Goal: Navigation & Orientation: Find specific page/section

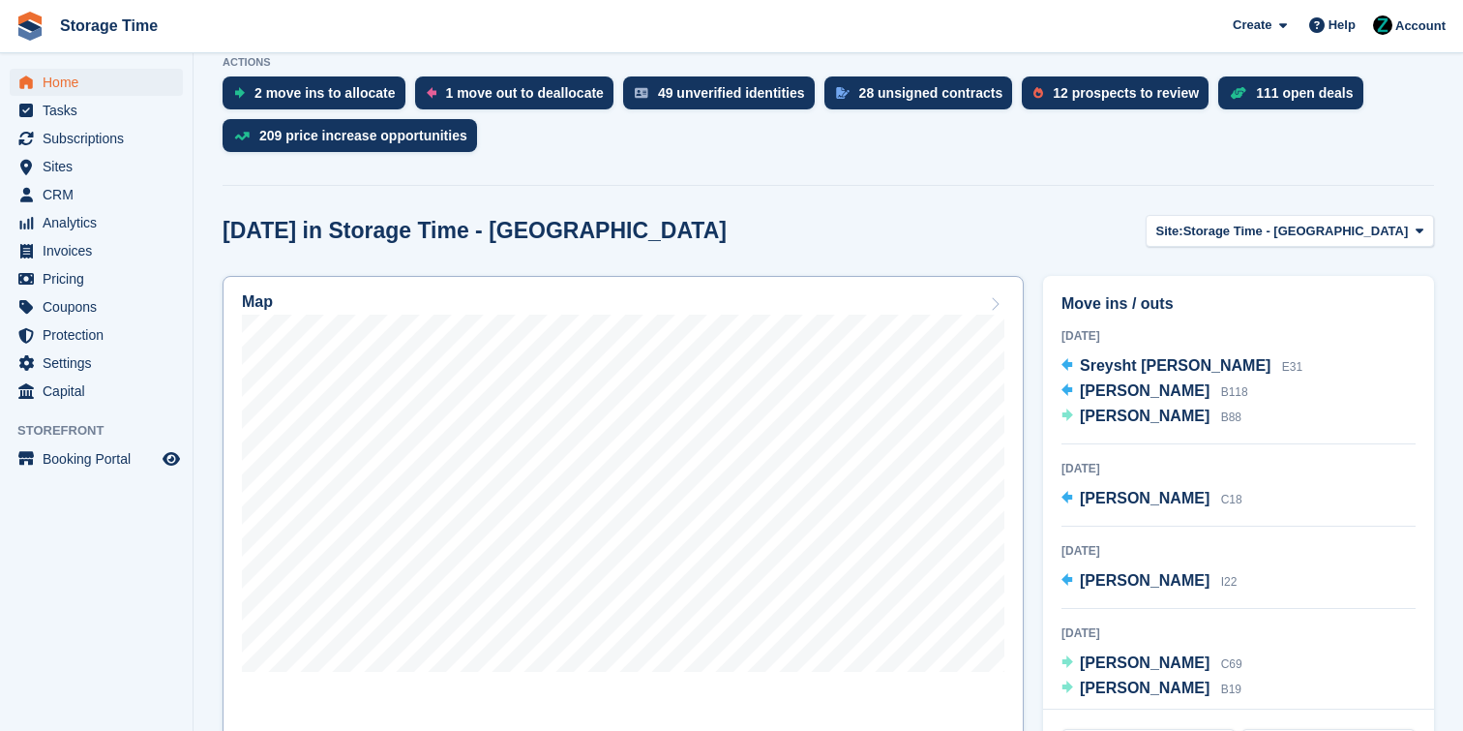
scroll to position [443, 0]
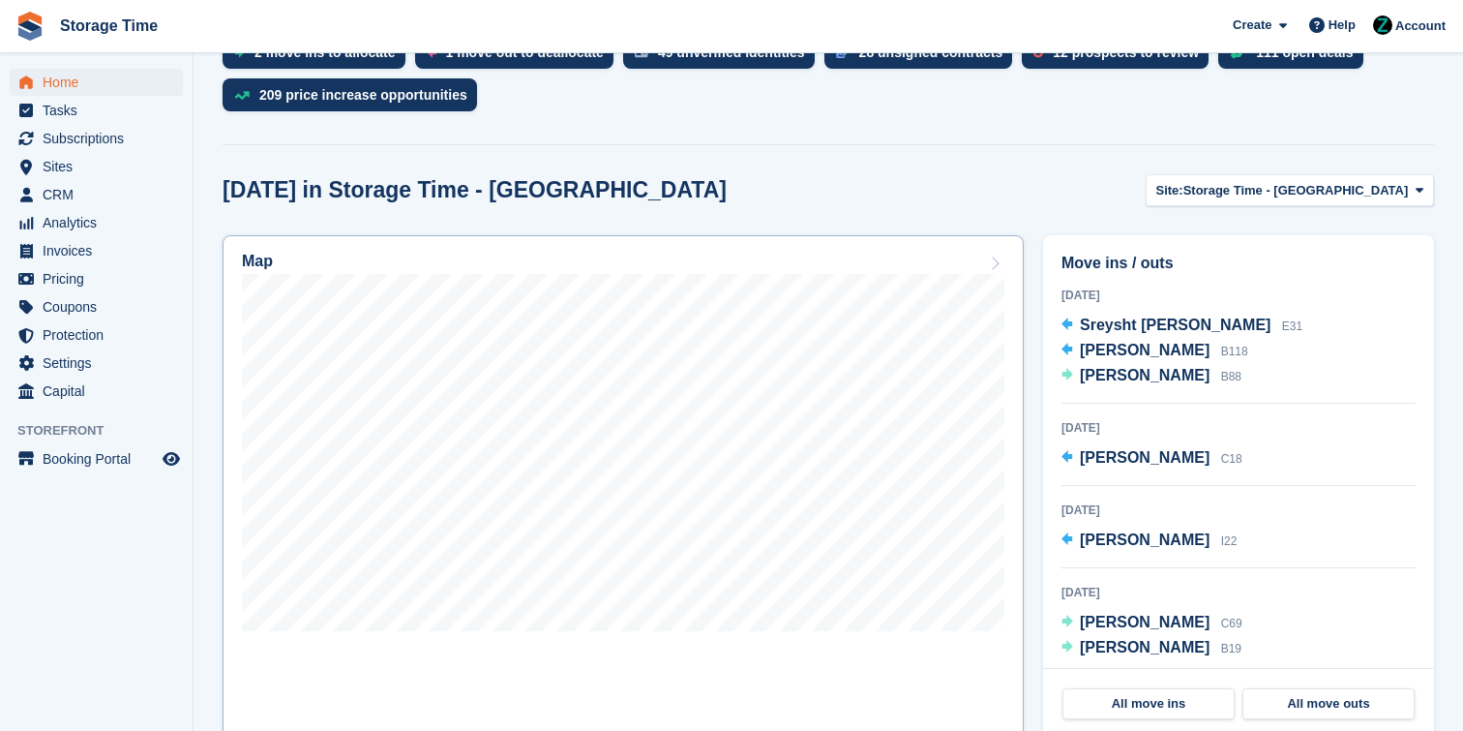
click at [918, 294] on link "Map" at bounding box center [623, 486] width 801 height 503
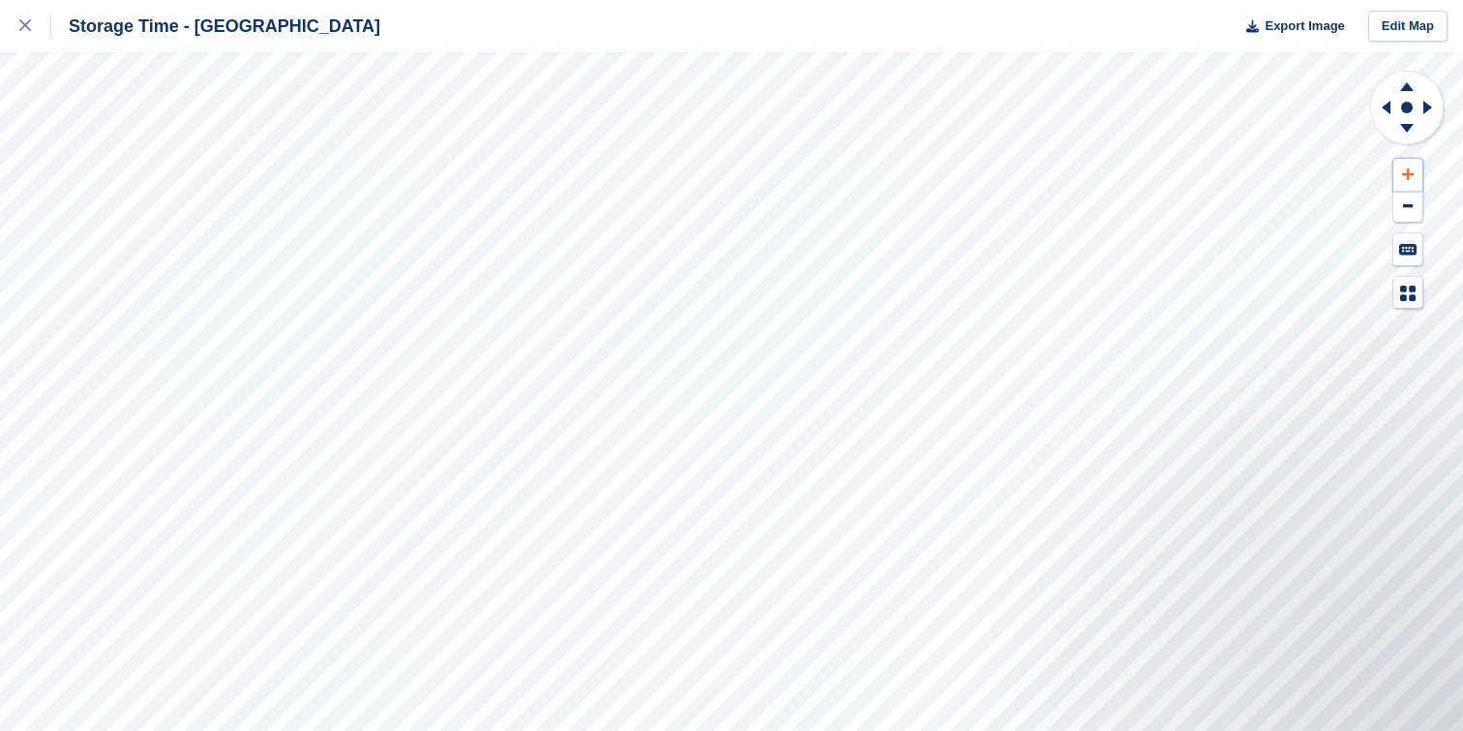
click at [1411, 177] on icon at bounding box center [1408, 174] width 12 height 14
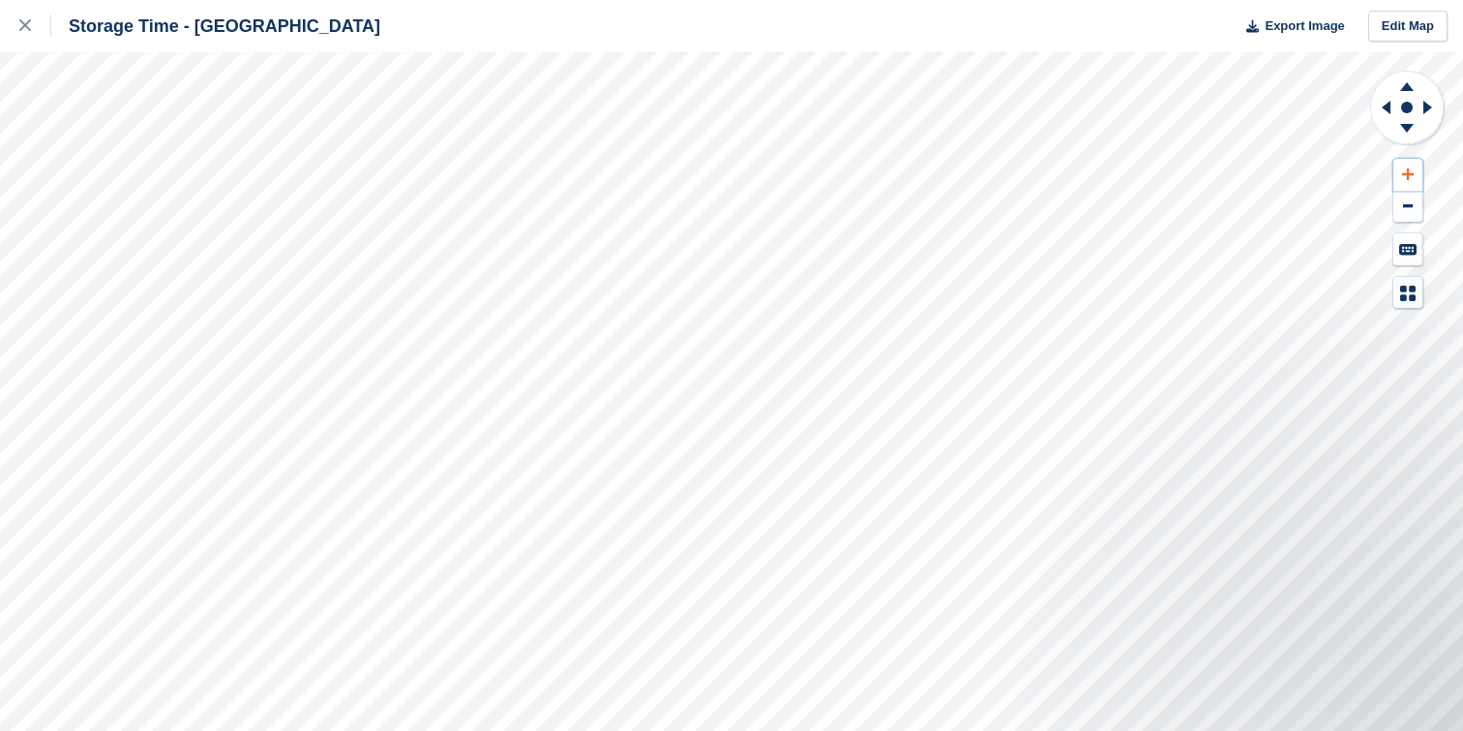
click at [1411, 177] on icon at bounding box center [1408, 174] width 12 height 14
click at [1404, 80] on icon at bounding box center [1407, 84] width 50 height 24
click at [31, 14] on link at bounding box center [25, 26] width 51 height 52
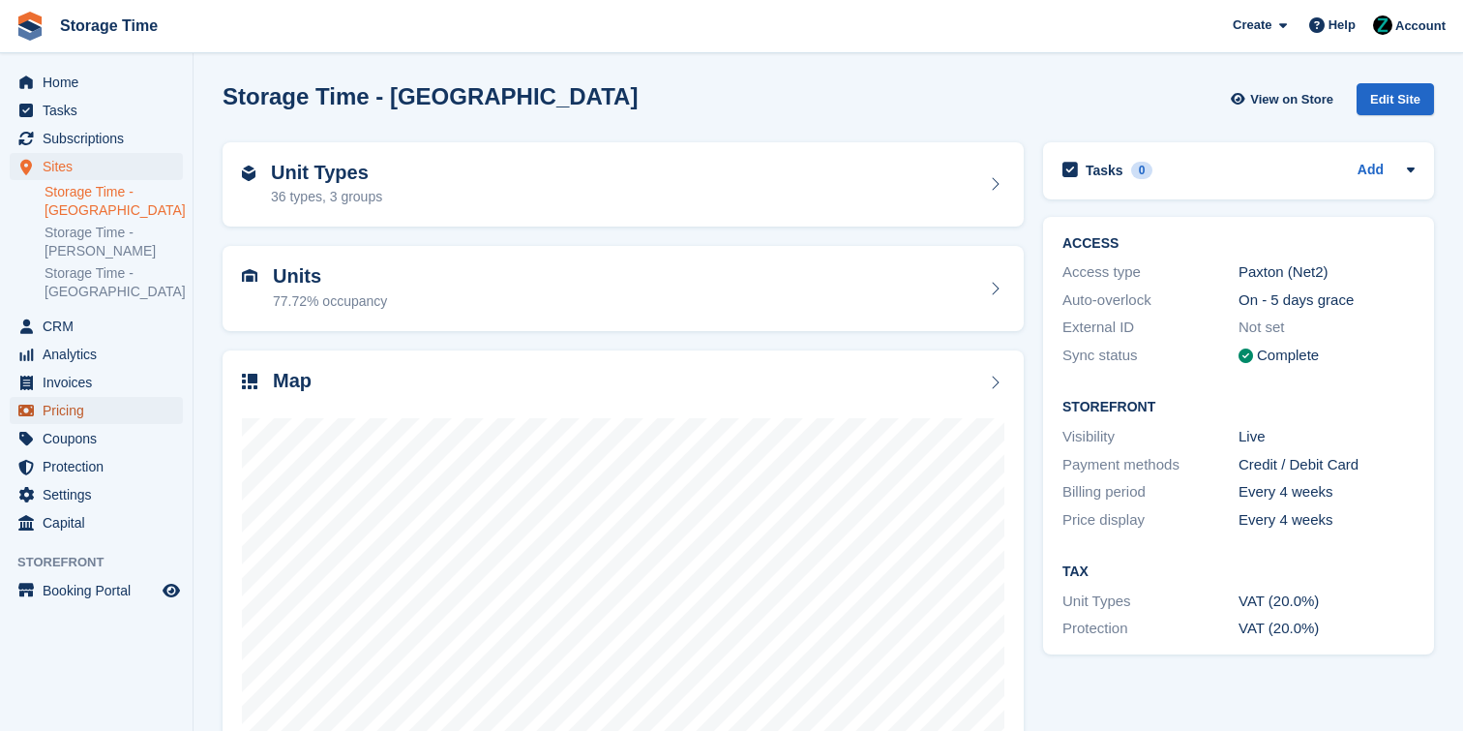
click at [94, 412] on span "Pricing" at bounding box center [101, 410] width 116 height 27
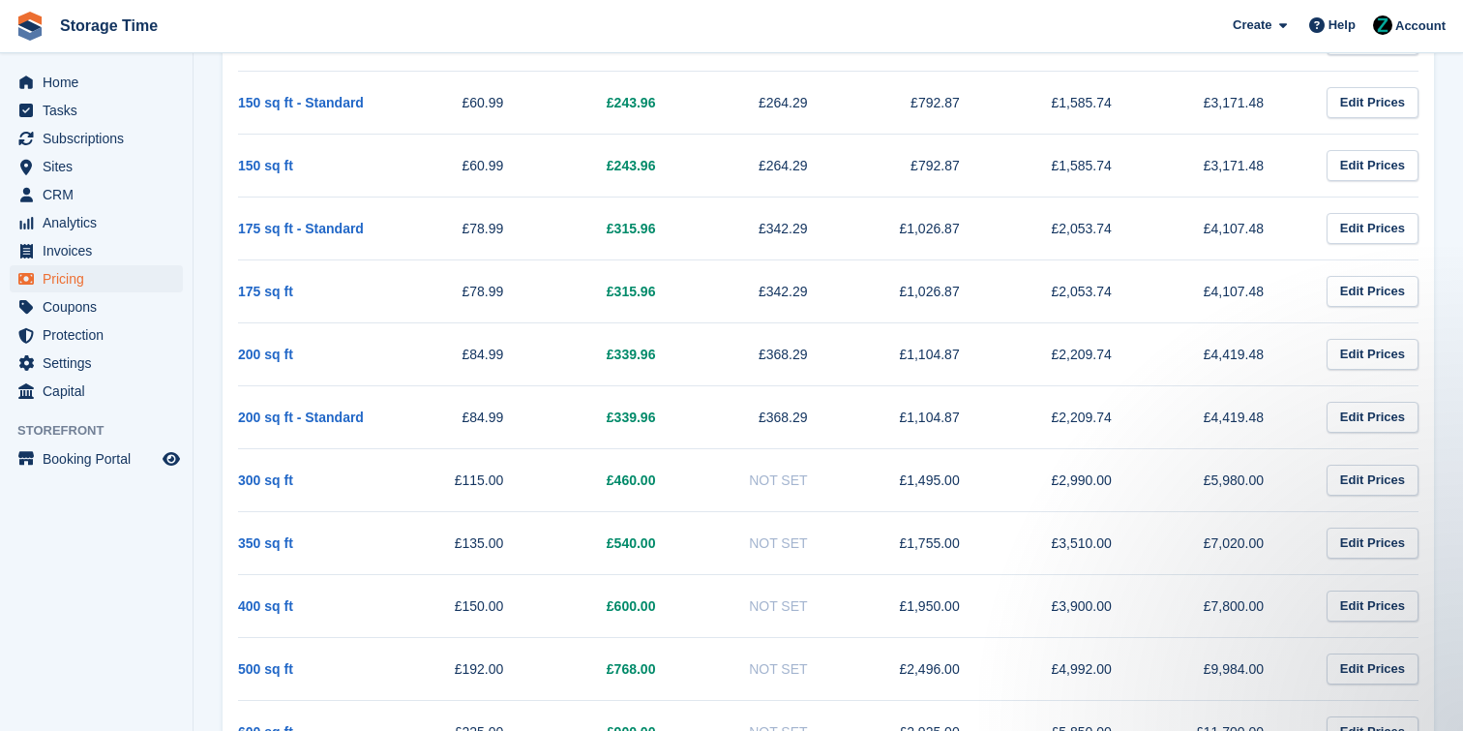
scroll to position [1667, 0]
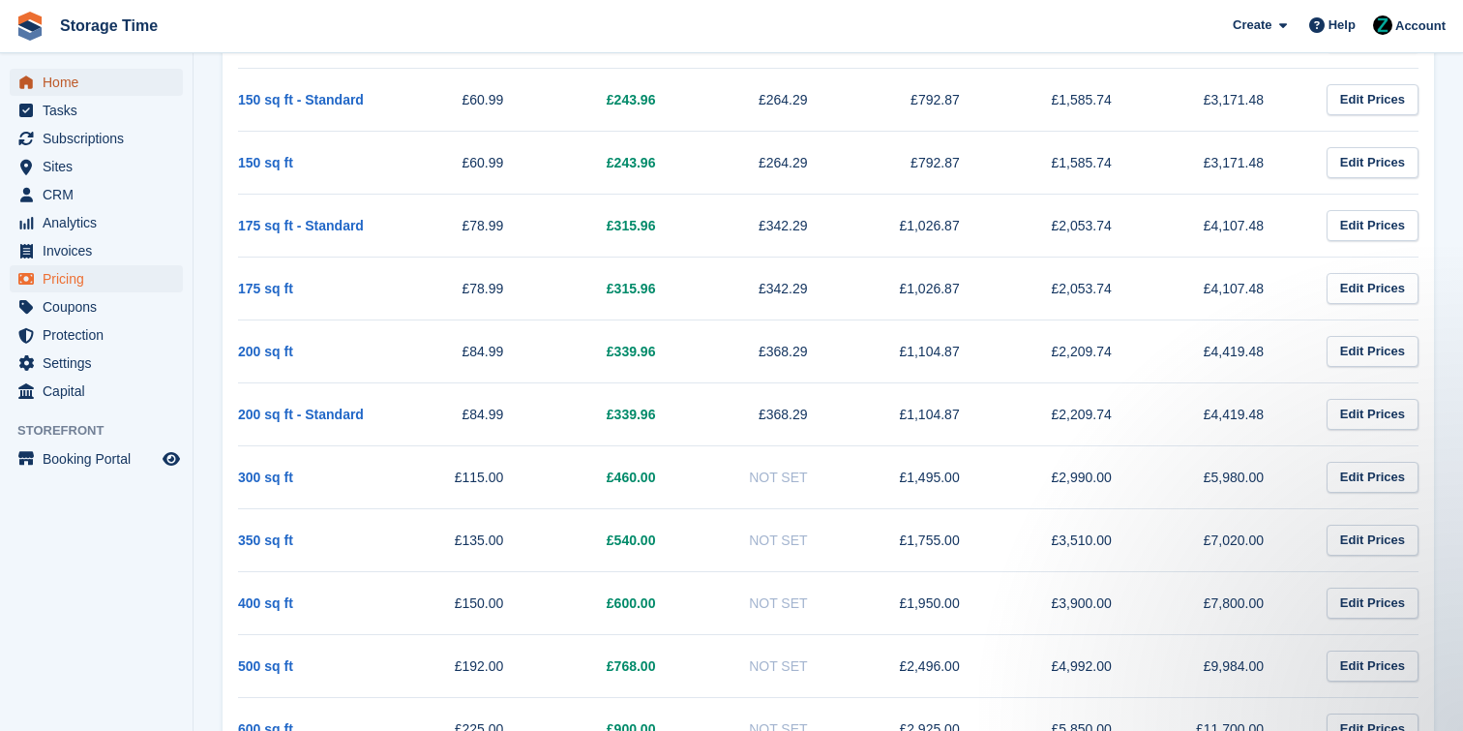
click at [110, 81] on span "Home" at bounding box center [101, 82] width 116 height 27
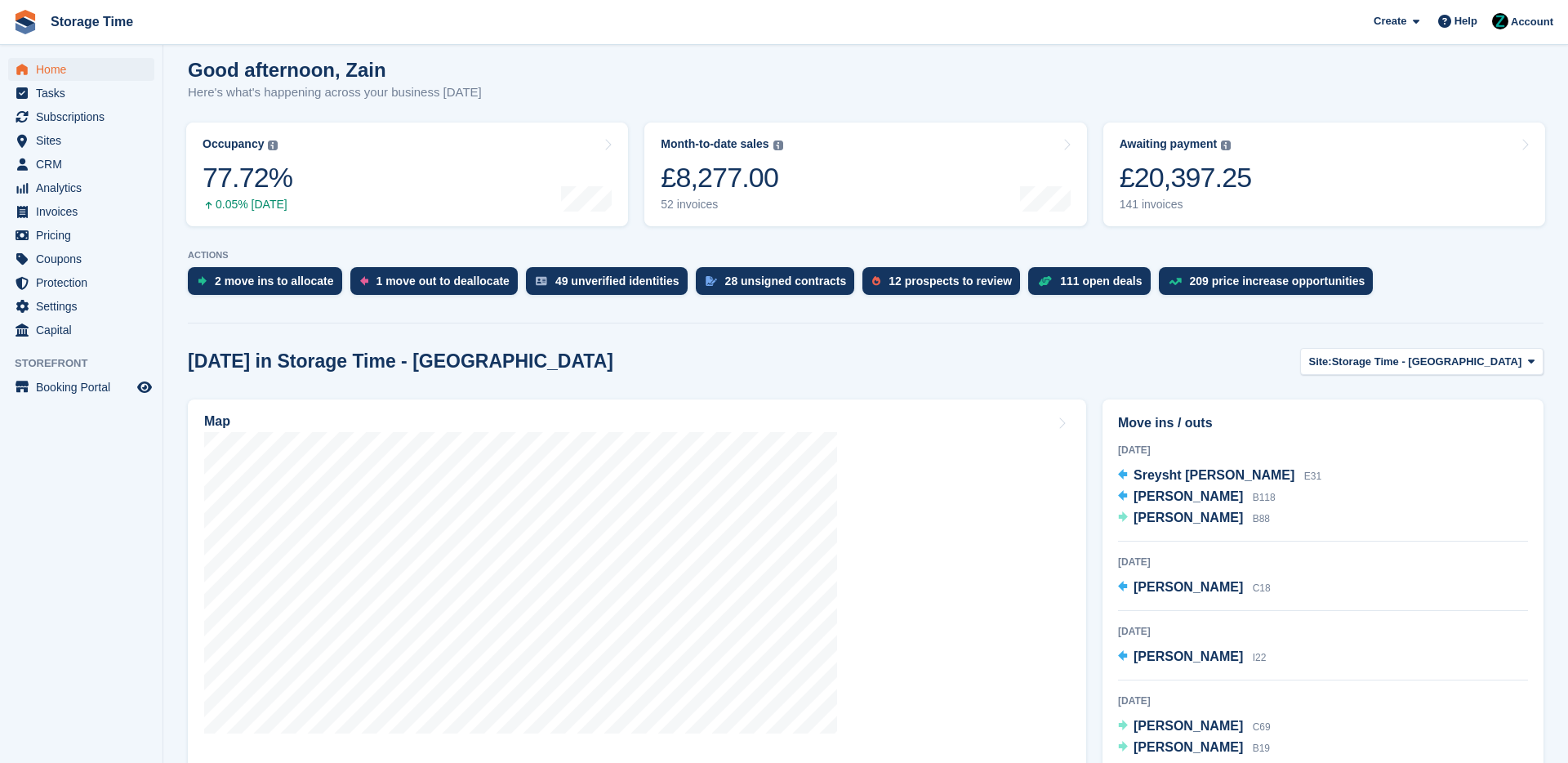
scroll to position [382, 0]
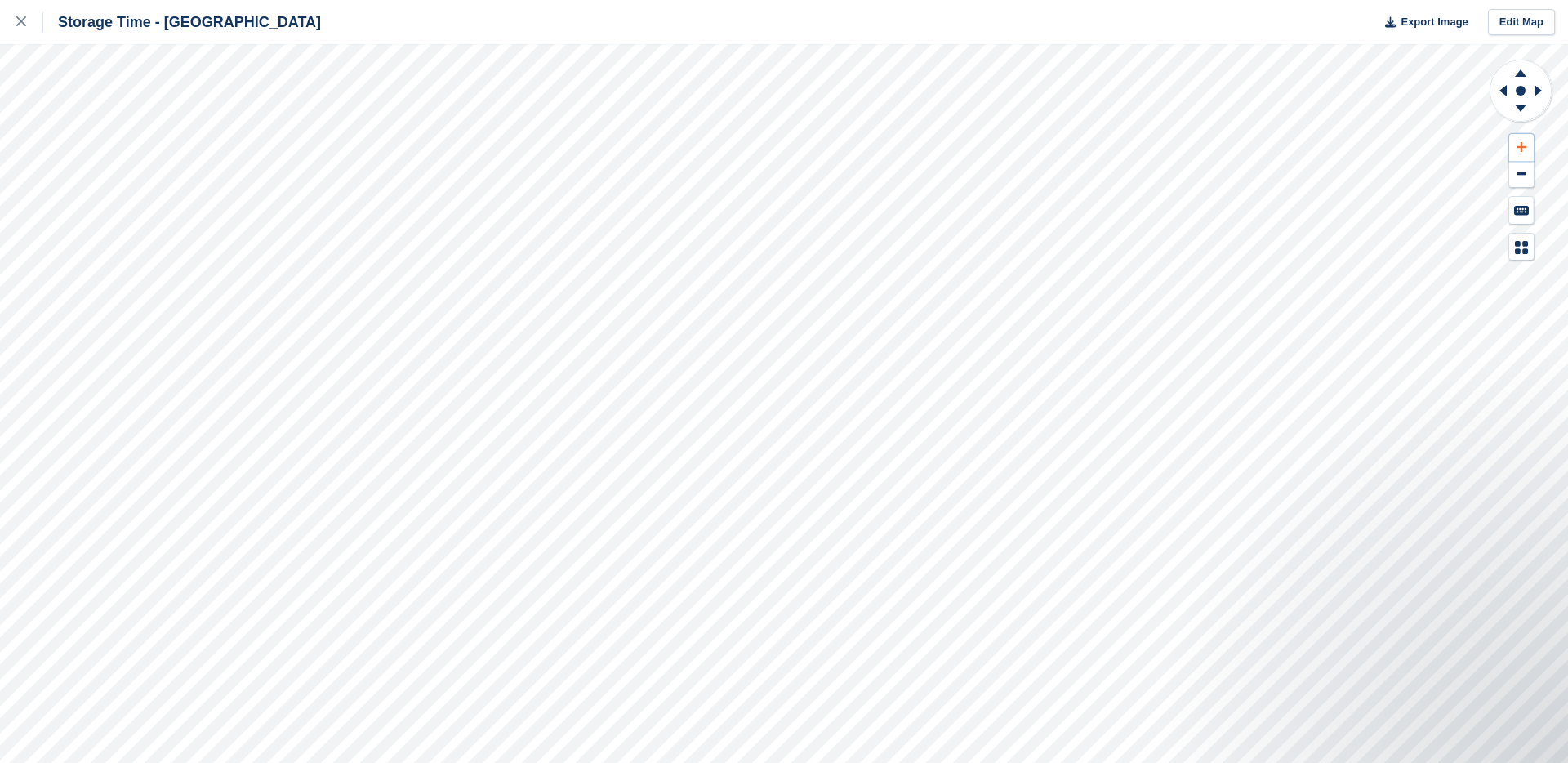
click at [1525, 141] on icon at bounding box center [1522, 147] width 10 height 12
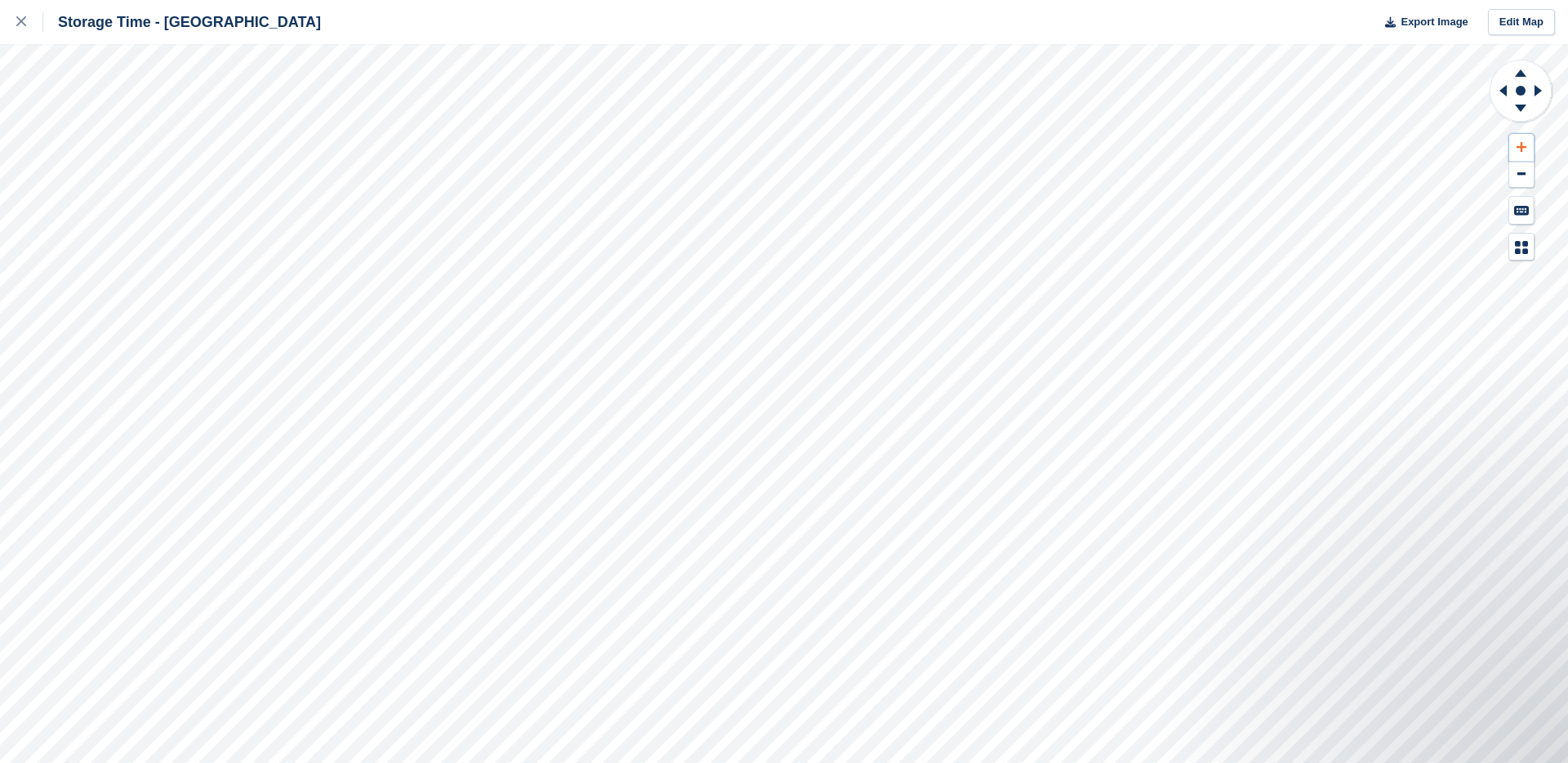
click at [1525, 141] on icon at bounding box center [1522, 147] width 10 height 12
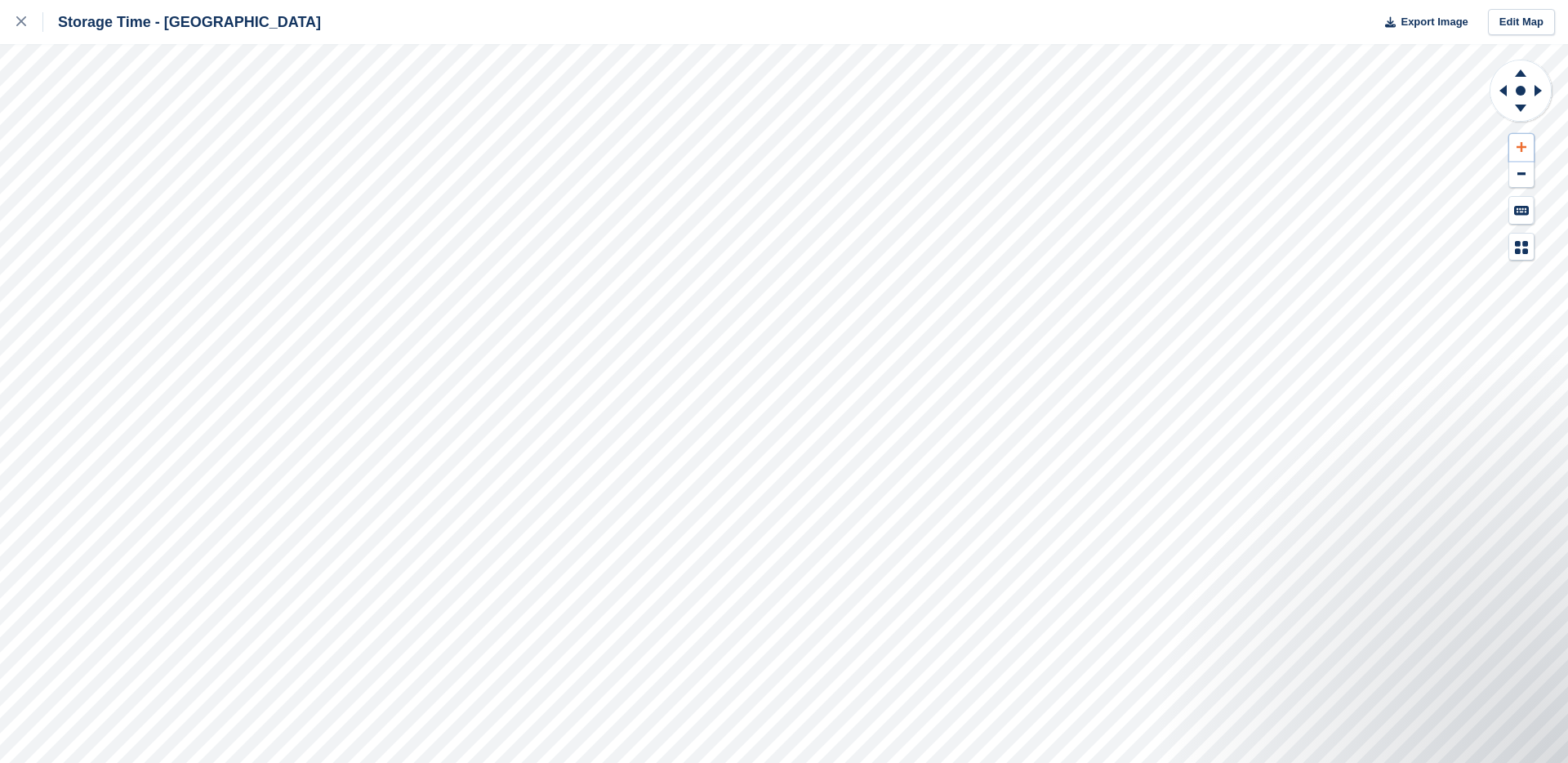
click at [1525, 141] on icon at bounding box center [1522, 147] width 10 height 12
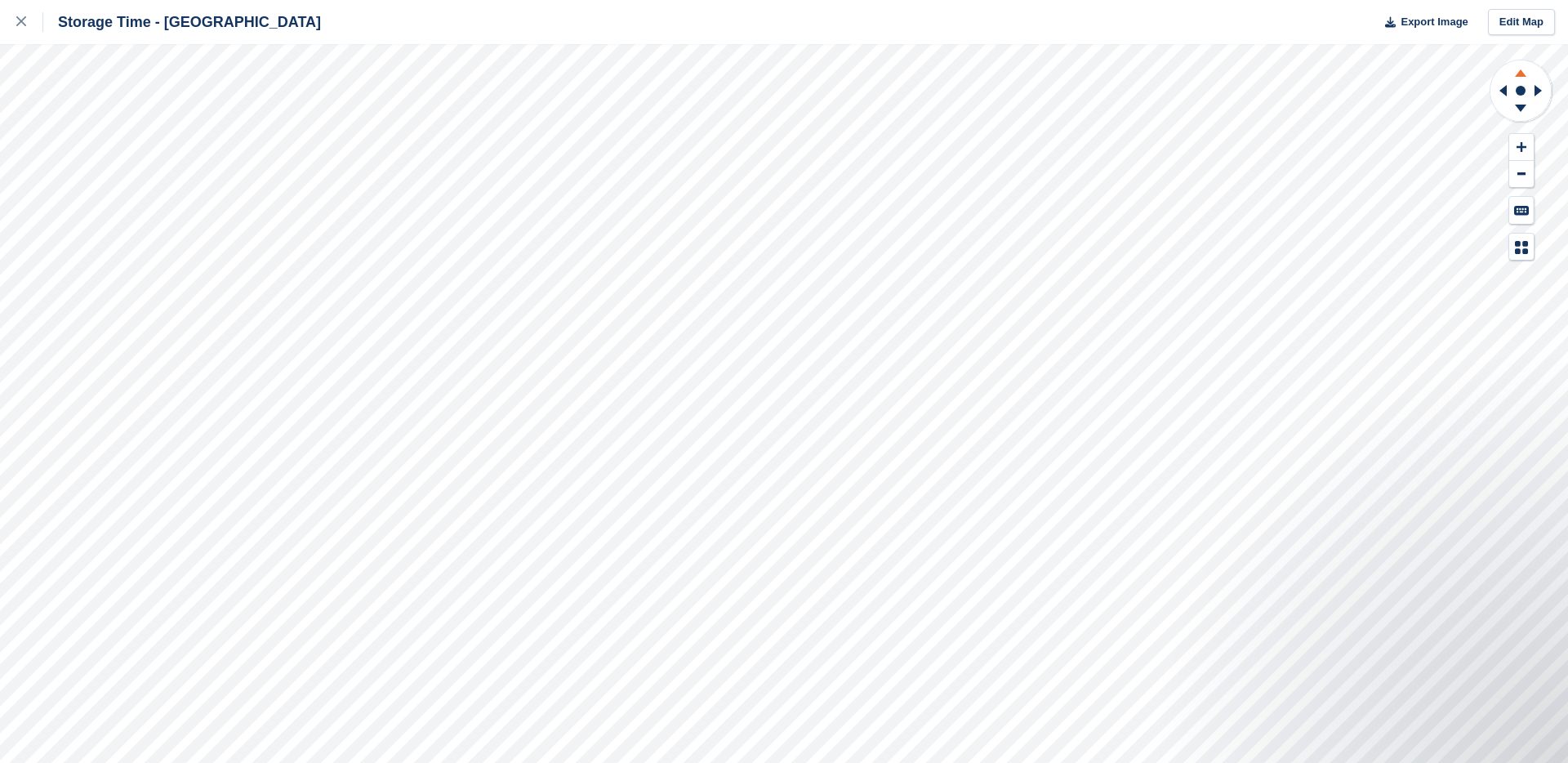
click at [1522, 75] on icon at bounding box center [1521, 73] width 12 height 8
